Goal: Obtain resource: Download file/media

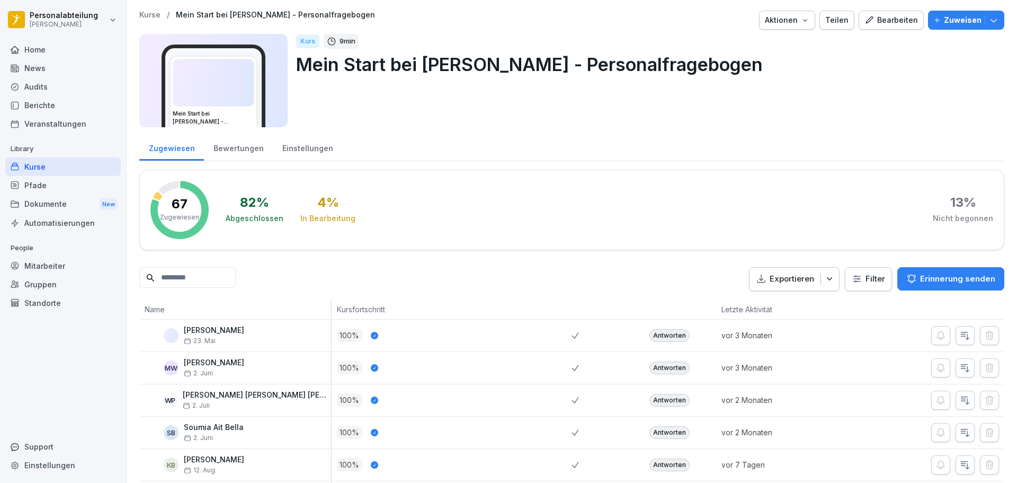
click at [229, 279] on input at bounding box center [187, 277] width 96 height 21
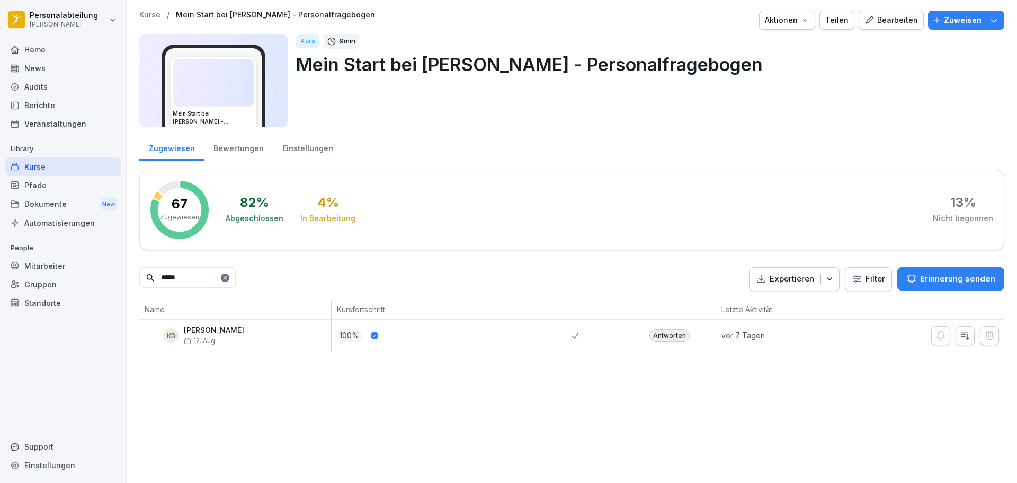
type input "*****"
click at [672, 340] on div "Antworten" at bounding box center [670, 335] width 40 height 13
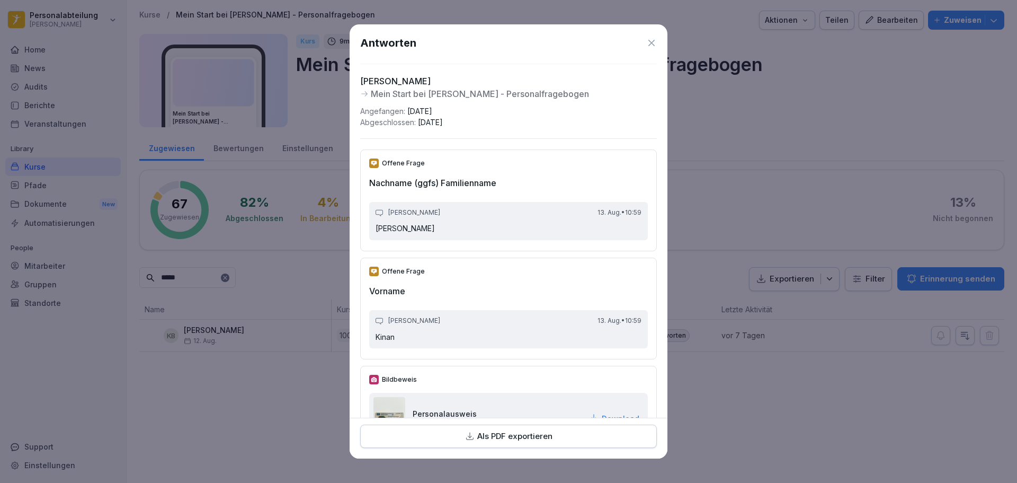
click at [524, 435] on p "Als PDF exportieren" at bounding box center [514, 436] width 75 height 12
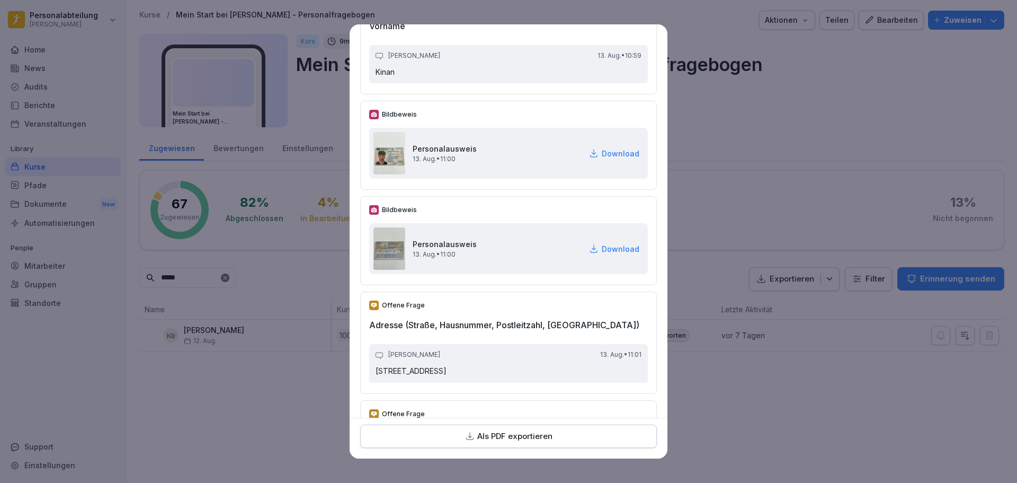
scroll to position [159, 0]
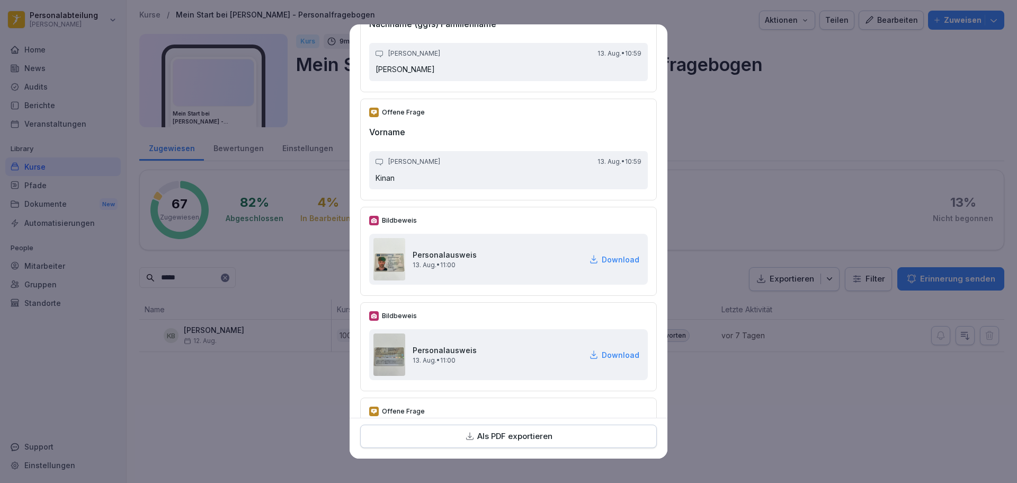
click at [602, 256] on p "Download" at bounding box center [621, 259] width 38 height 11
click at [602, 354] on p "Download" at bounding box center [621, 354] width 38 height 11
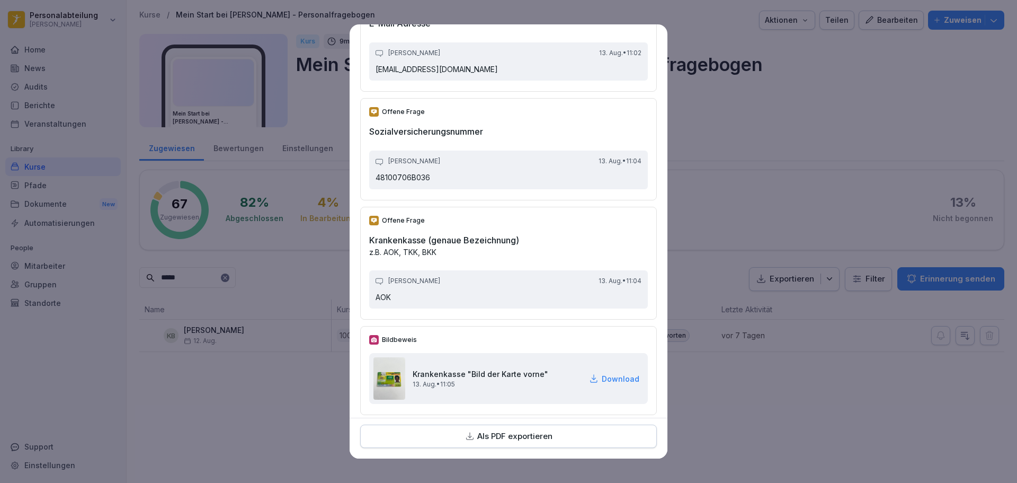
scroll to position [1484, 0]
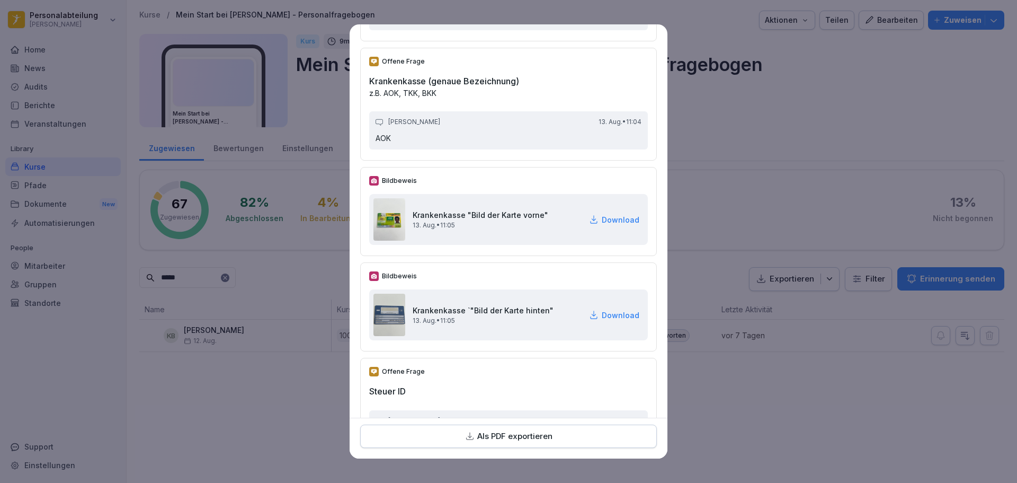
click at [589, 216] on div "Download" at bounding box center [614, 219] width 50 height 11
click at [602, 316] on p "Download" at bounding box center [621, 314] width 38 height 11
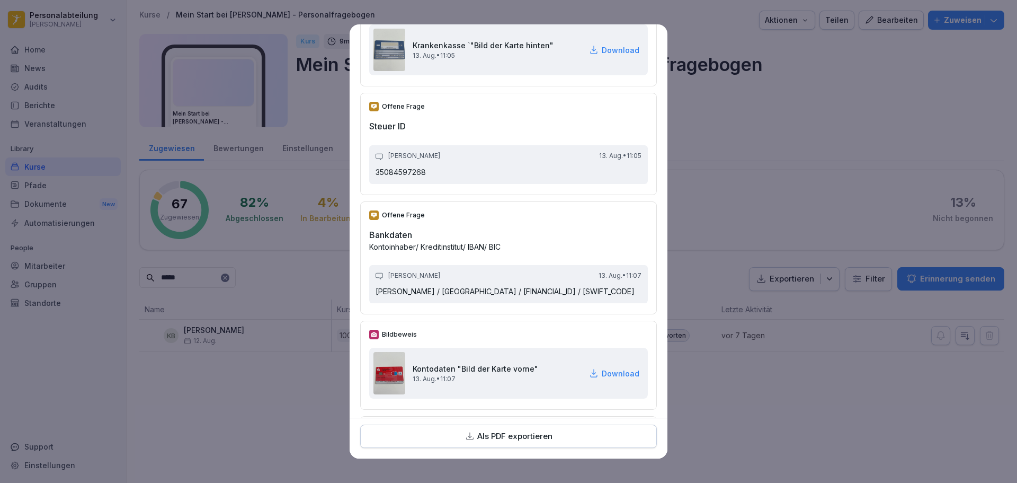
scroll to position [1961, 0]
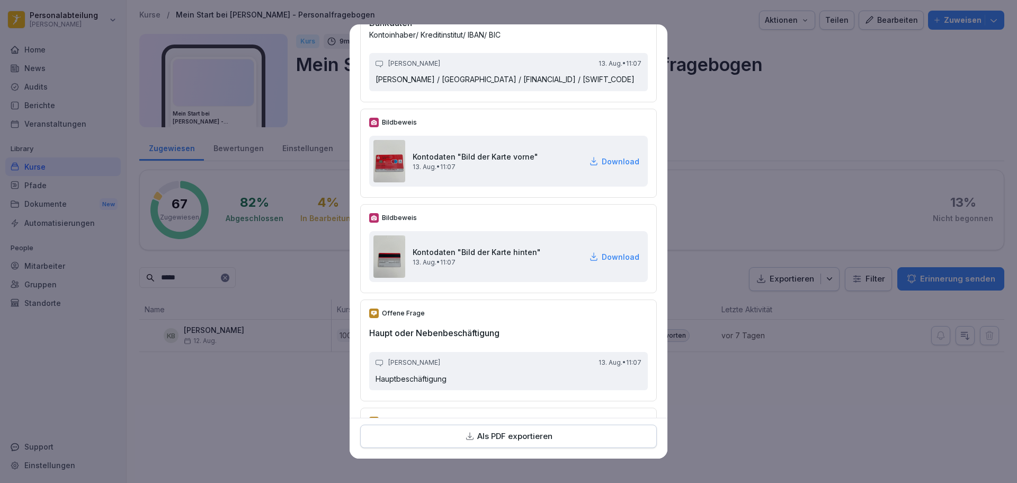
click at [608, 167] on p "Download" at bounding box center [621, 161] width 38 height 11
click at [602, 262] on p "Download" at bounding box center [621, 256] width 38 height 11
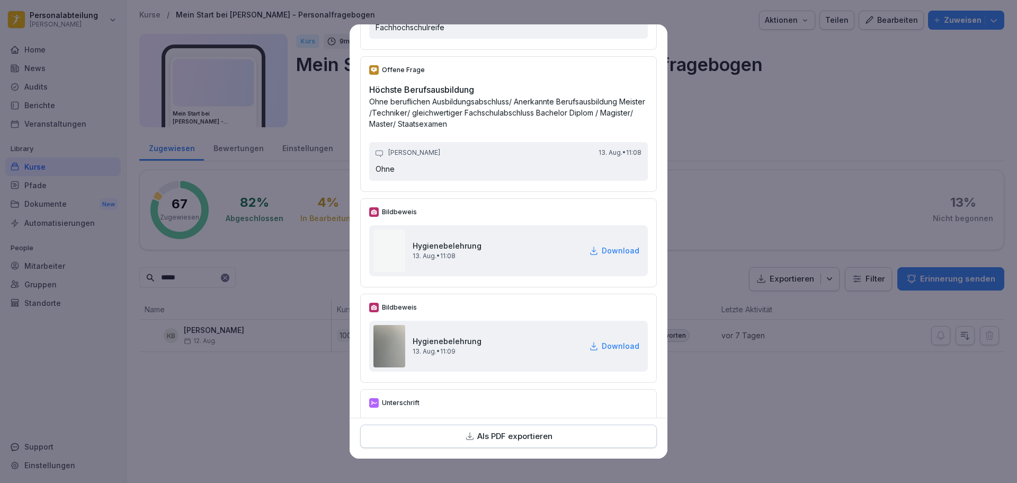
scroll to position [3011, 0]
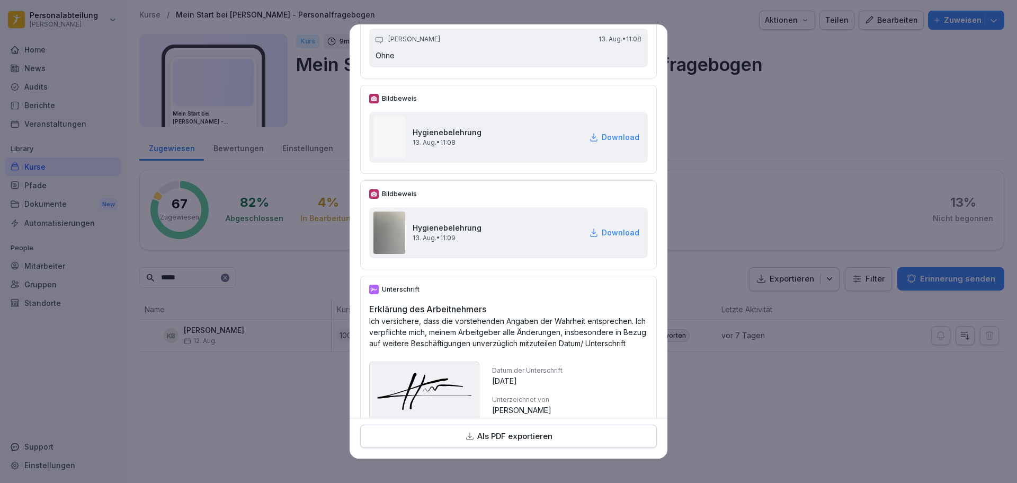
click at [603, 143] on p "Download" at bounding box center [621, 136] width 38 height 11
click at [602, 238] on p "Download" at bounding box center [621, 232] width 38 height 11
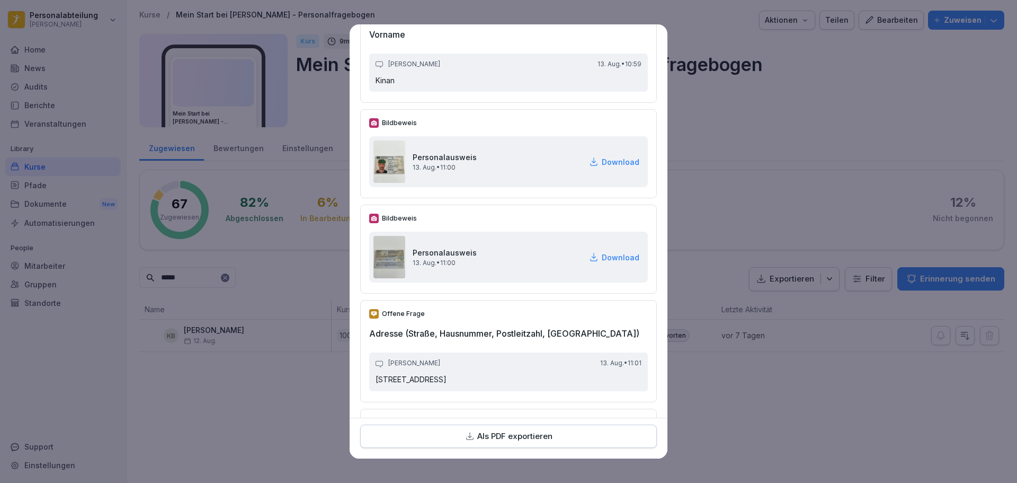
scroll to position [0, 0]
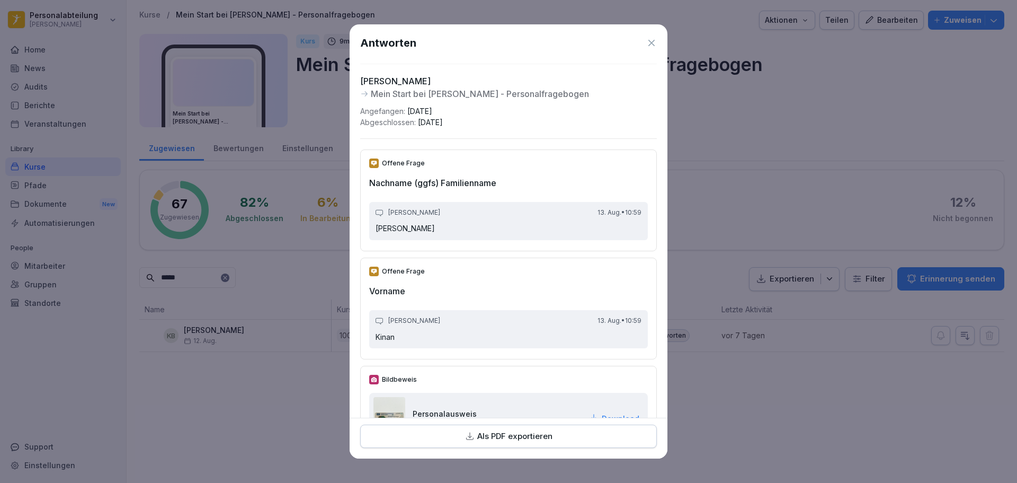
click at [646, 45] on icon at bounding box center [651, 43] width 11 height 11
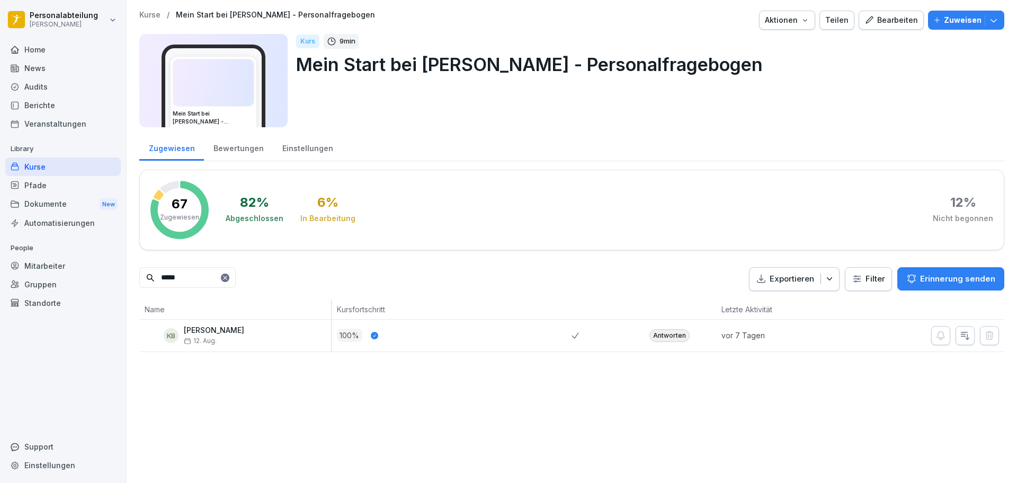
click at [46, 262] on div "Mitarbeiter" at bounding box center [63, 265] width 116 height 19
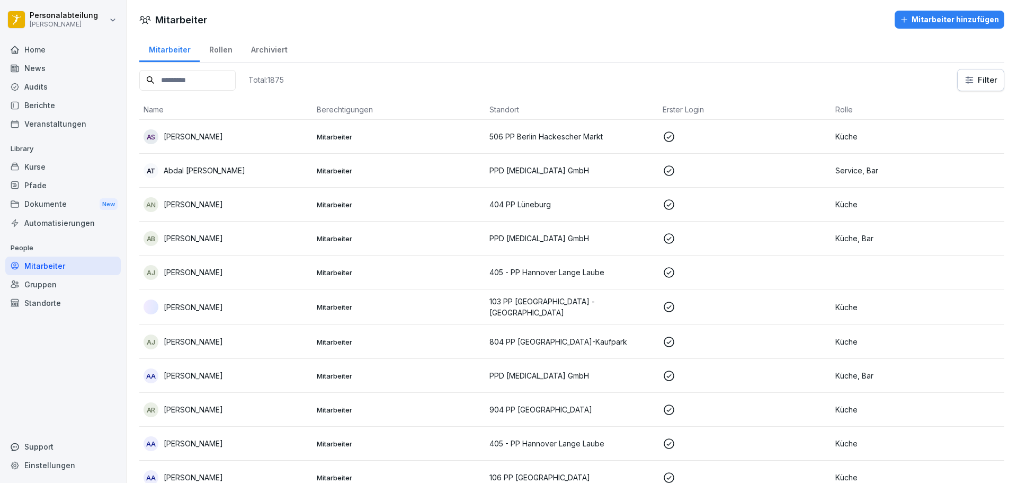
click at [215, 81] on input at bounding box center [187, 80] width 96 height 21
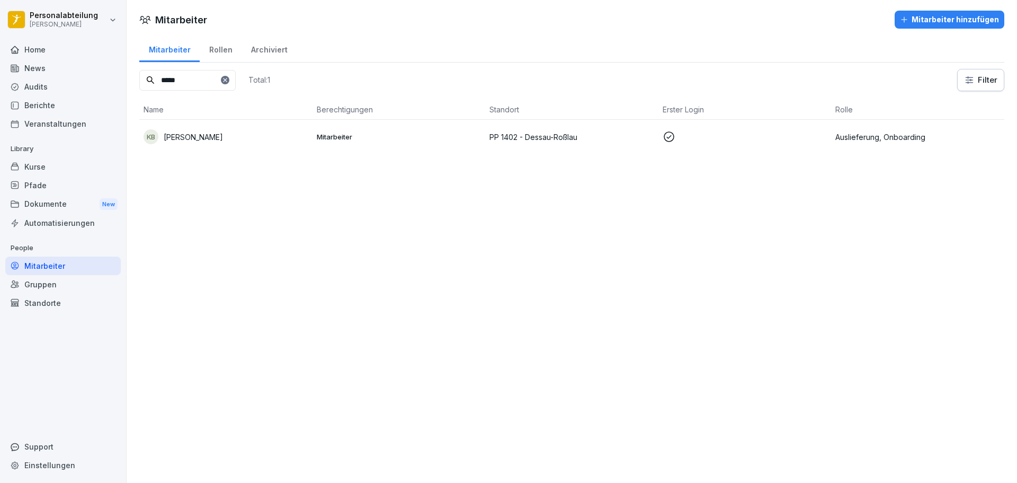
type input "*****"
click at [482, 135] on td "Mitarbeiter" at bounding box center [399, 137] width 173 height 34
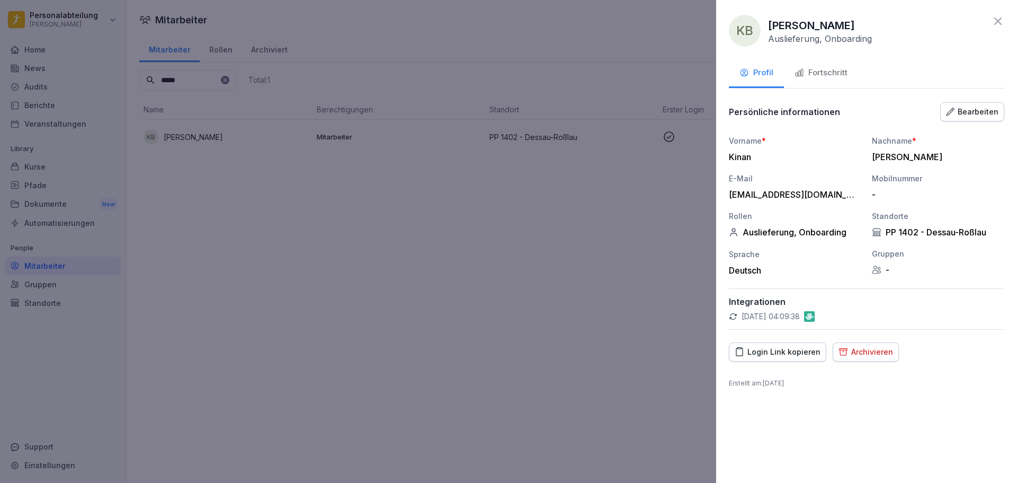
click at [831, 77] on div "Fortschritt" at bounding box center [821, 73] width 53 height 12
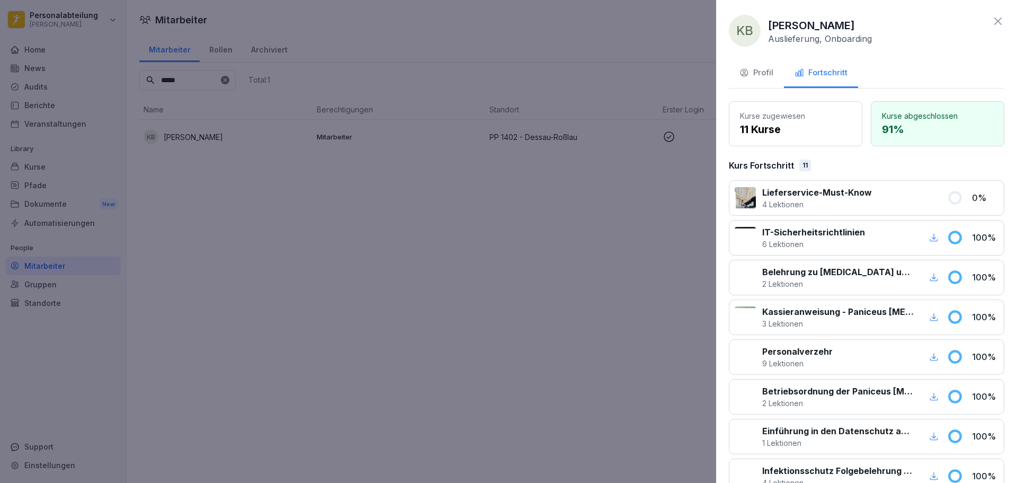
scroll to position [254, 0]
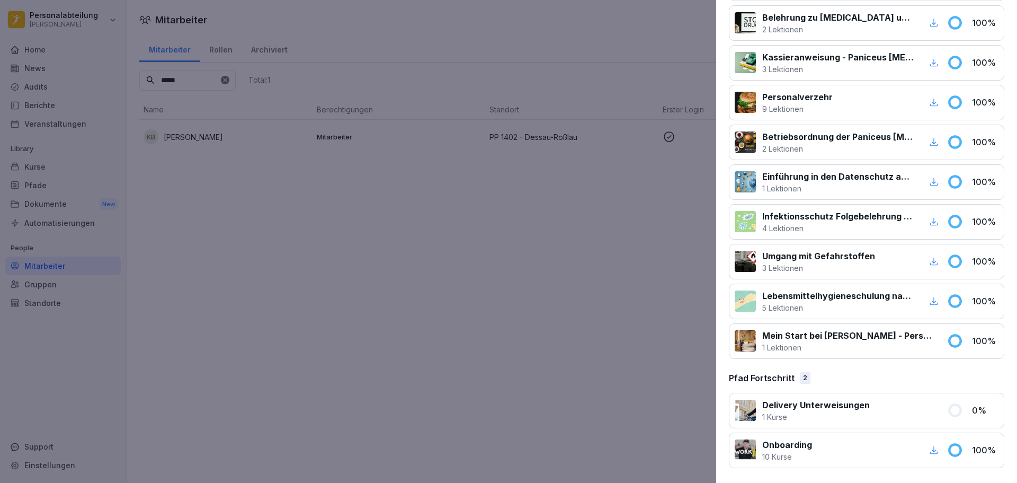
click at [929, 451] on icon "button" at bounding box center [934, 450] width 10 height 10
